Goal: Entertainment & Leisure: Consume media (video, audio)

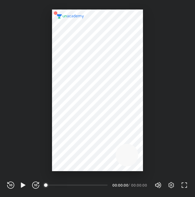
scroll to position [197, 195]
click at [22, 184] on icon "button" at bounding box center [23, 184] width 4 height 5
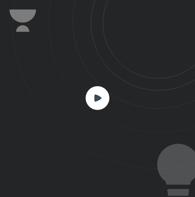
click at [99, 98] on icon at bounding box center [97, 97] width 7 height 7
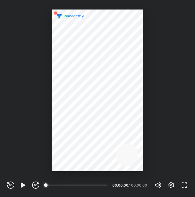
scroll to position [197, 195]
click at [168, 184] on icon "button" at bounding box center [170, 184] width 7 height 7
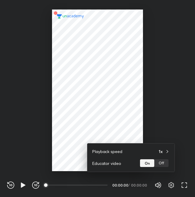
click at [20, 184] on div at bounding box center [97, 98] width 195 height 197
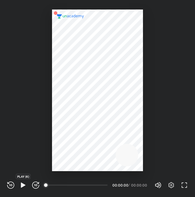
click at [20, 184] on icon "button" at bounding box center [23, 184] width 7 height 7
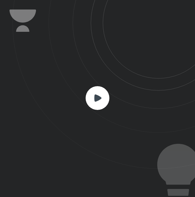
click at [94, 93] on rect at bounding box center [97, 98] width 24 height 24
